Goal: Find specific page/section: Find specific page/section

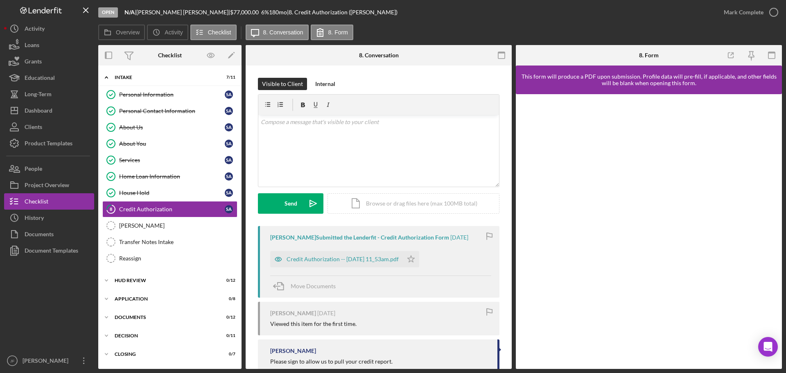
scroll to position [23, 0]
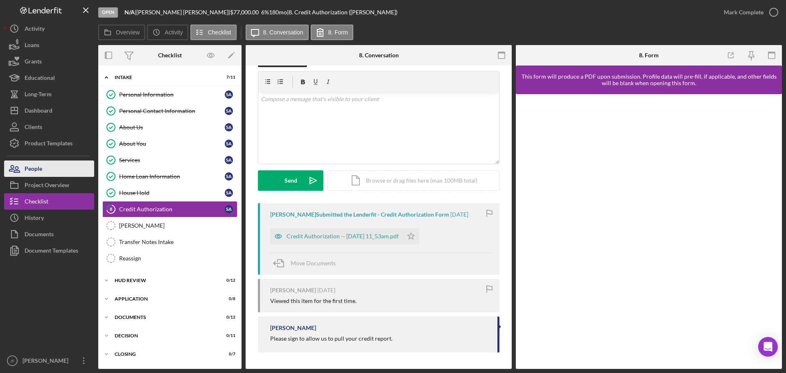
click at [46, 171] on button "People" at bounding box center [49, 168] width 90 height 16
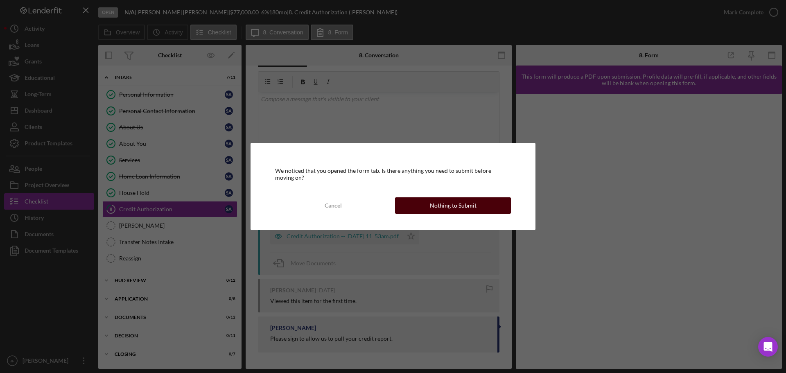
click at [417, 207] on button "Nothing to Submit" at bounding box center [453, 205] width 116 height 16
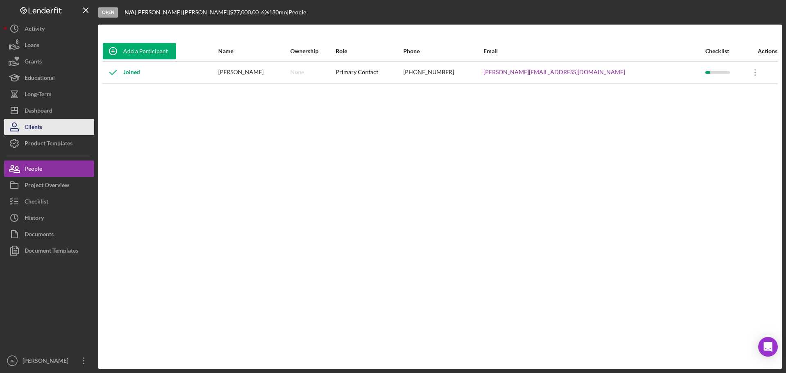
click at [49, 127] on button "Clients" at bounding box center [49, 127] width 90 height 16
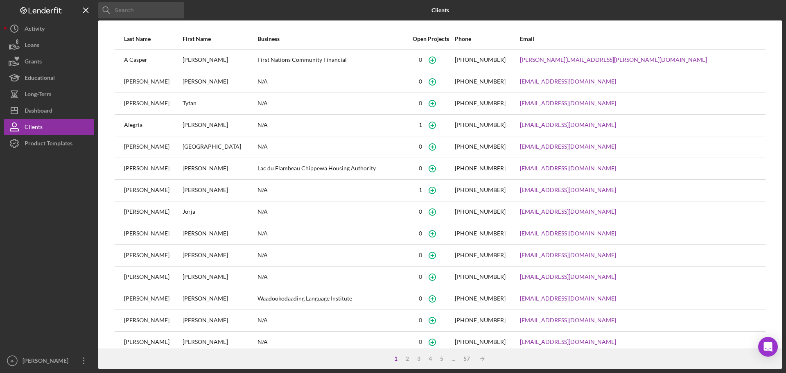
click at [153, 15] on input at bounding box center [141, 10] width 86 height 16
type input "[PERSON_NAME]"
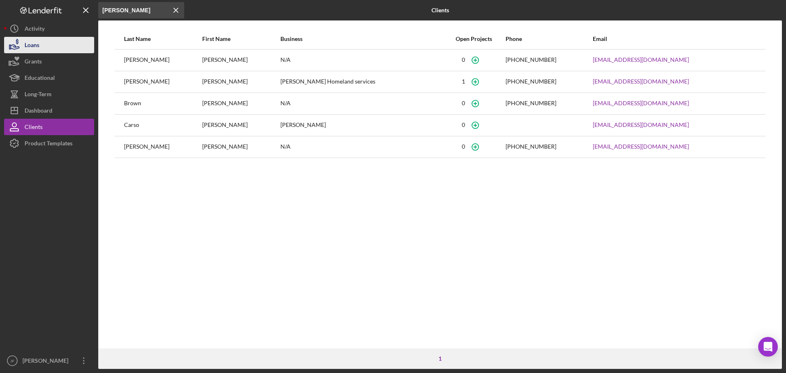
click at [37, 42] on div "Loans" at bounding box center [32, 46] width 15 height 18
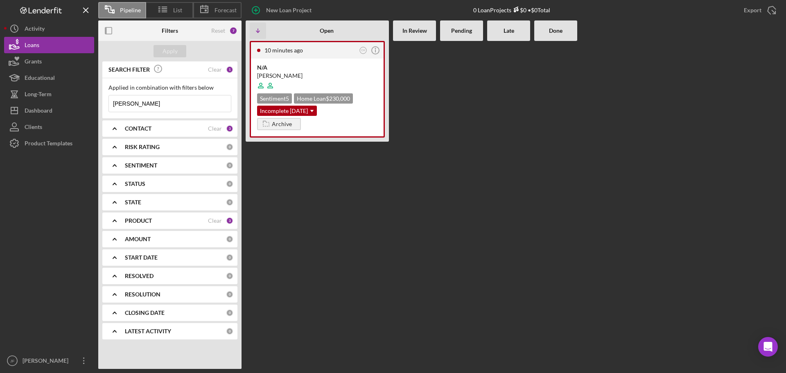
click at [179, 110] on input "[PERSON_NAME]" at bounding box center [170, 103] width 122 height 16
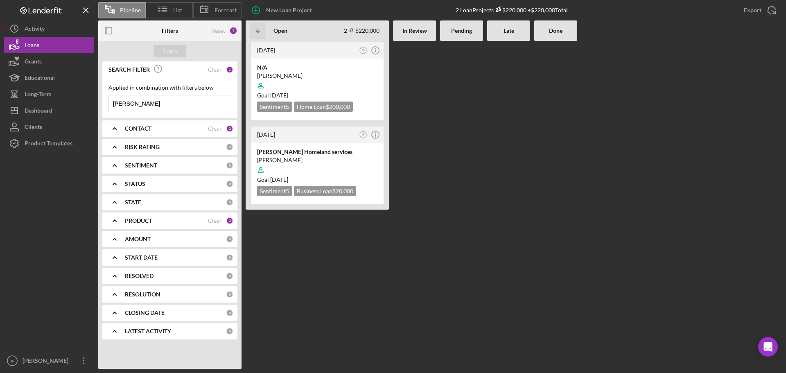
type input "[PERSON_NAME]"
click at [185, 129] on div "CONTACT" at bounding box center [166, 128] width 83 height 7
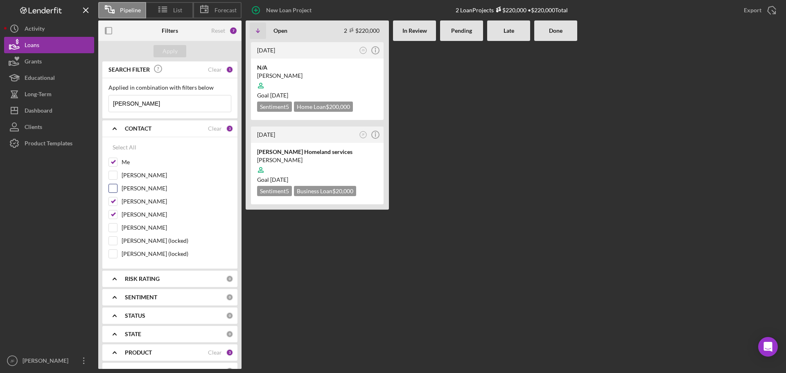
click at [117, 188] on div at bounding box center [112, 188] width 9 height 9
click at [114, 190] on input "[PERSON_NAME]" at bounding box center [113, 188] width 8 height 8
checkbox input "true"
click at [169, 50] on div "Apply" at bounding box center [170, 51] width 15 height 12
click at [115, 178] on input "[PERSON_NAME]" at bounding box center [113, 175] width 8 height 8
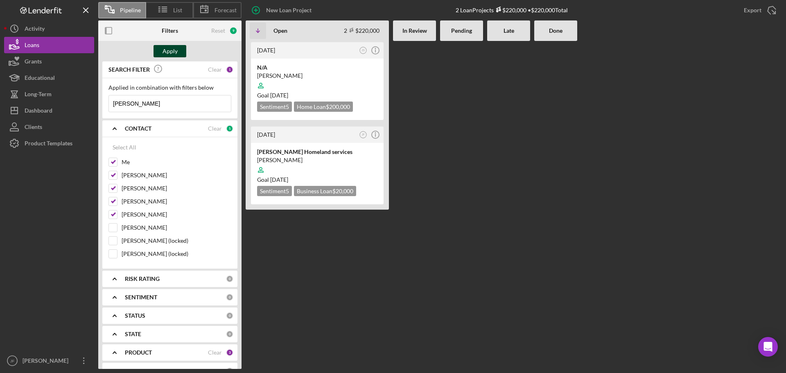
click at [174, 52] on div "Apply" at bounding box center [170, 51] width 15 height 12
click at [113, 174] on input "[PERSON_NAME]" at bounding box center [113, 175] width 8 height 8
checkbox input "false"
click at [178, 47] on button "Apply" at bounding box center [170, 51] width 33 height 12
click at [32, 108] on div "Dashboard" at bounding box center [39, 111] width 28 height 18
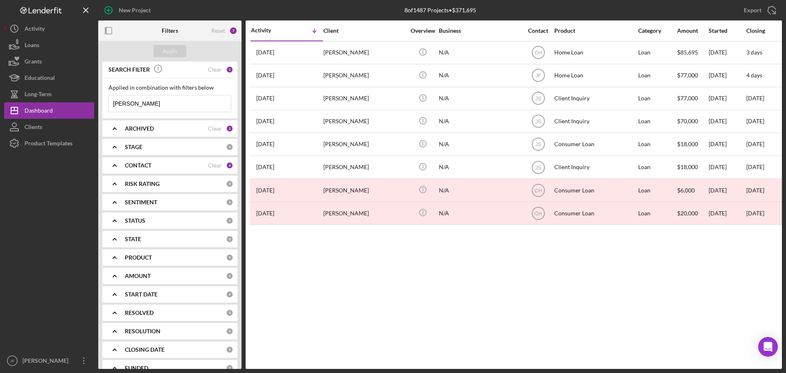
click at [185, 99] on input "[PERSON_NAME]" at bounding box center [170, 103] width 122 height 16
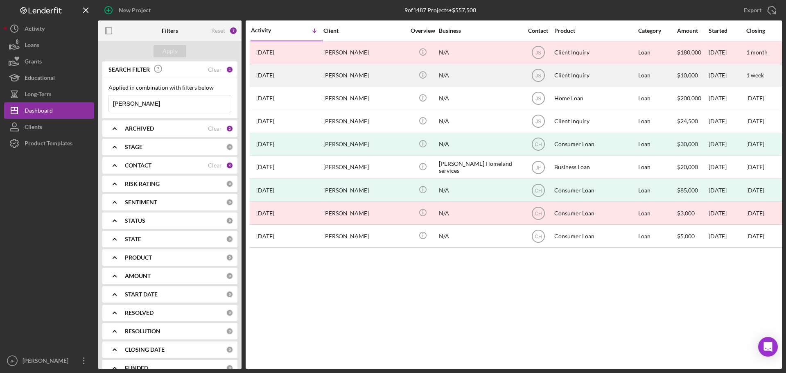
type input "[PERSON_NAME]"
click at [307, 76] on div "[DATE] [PERSON_NAME]" at bounding box center [287, 76] width 72 height 22
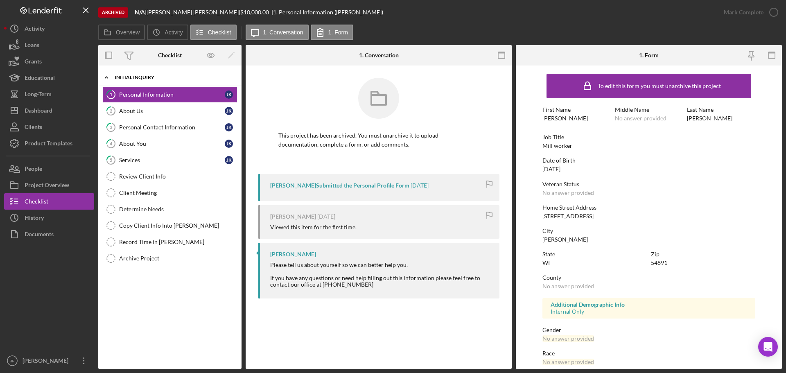
click at [177, 76] on div "Initial Inquiry" at bounding box center [173, 77] width 117 height 5
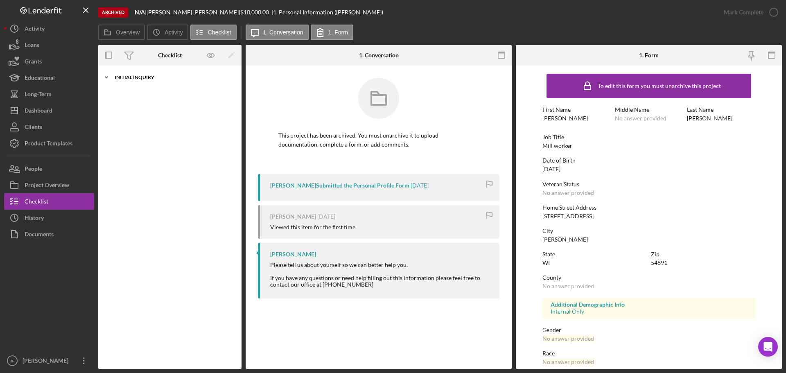
click at [133, 78] on div "Initial Inquiry" at bounding box center [173, 77] width 117 height 5
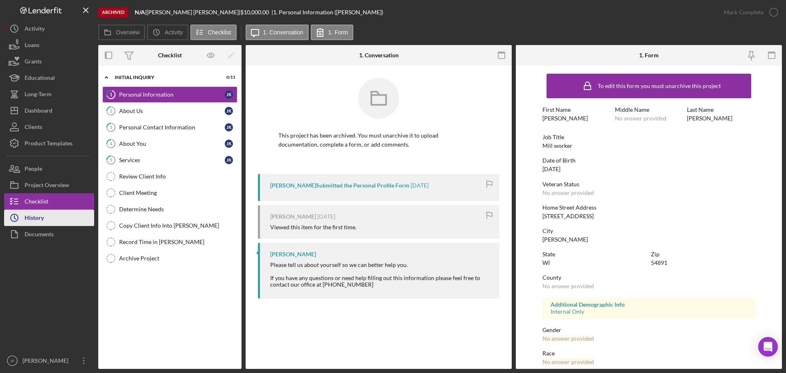
click at [45, 218] on button "Icon/History History" at bounding box center [49, 218] width 90 height 16
